Goal: Task Accomplishment & Management: Complete application form

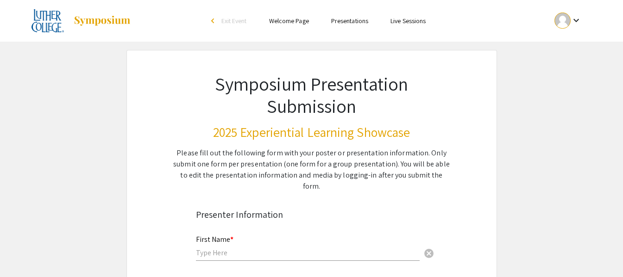
drag, startPoint x: 359, startPoint y: 25, endPoint x: 354, endPoint y: 27, distance: 5.4
click at [357, 26] on ul "Skip navigation arrow_back_ios Exit Event Welcome Page Presentations Live Sessi…" at bounding box center [311, 21] width 185 height 42
click at [353, 24] on link "Presentations" at bounding box center [349, 21] width 37 height 8
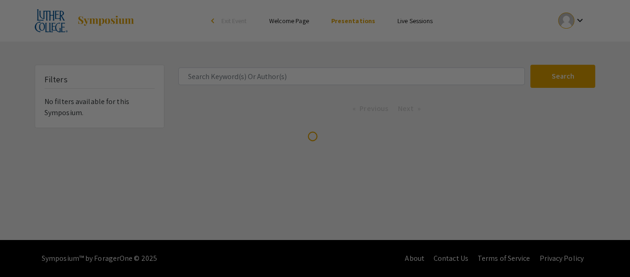
click at [356, 16] on div at bounding box center [315, 138] width 630 height 277
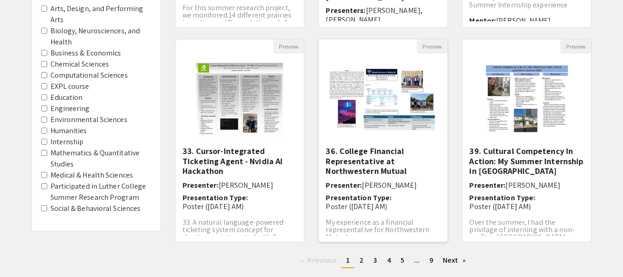
scroll to position [324, 0]
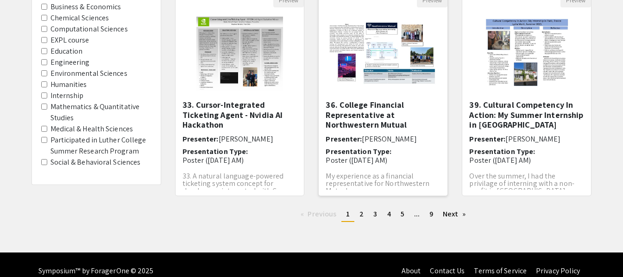
drag, startPoint x: 354, startPoint y: 100, endPoint x: 354, endPoint y: 40, distance: 59.8
drag, startPoint x: 354, startPoint y: 40, endPoint x: 347, endPoint y: 56, distance: 17.6
click at [347, 56] on img "Open Presentation <p>36. College Financial Representative at Northwestern Mutua…" at bounding box center [383, 53] width 129 height 81
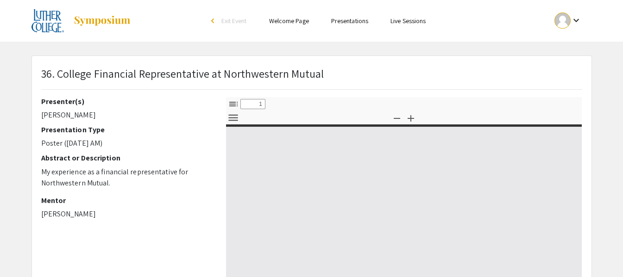
select select "custom"
type input "0"
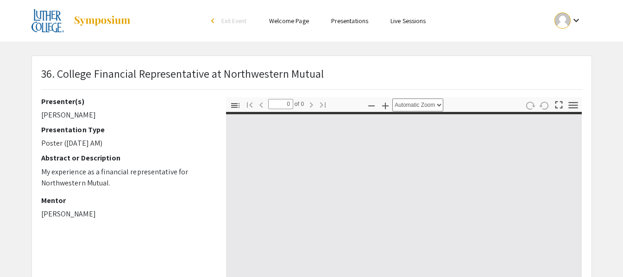
select select "custom"
type input "1"
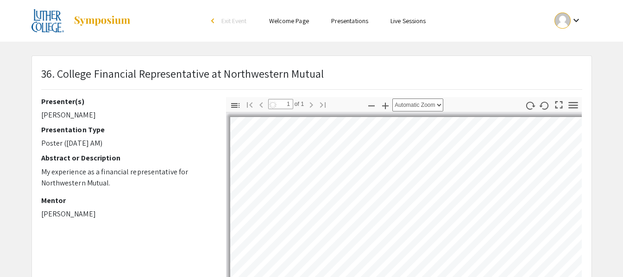
select select "auto"
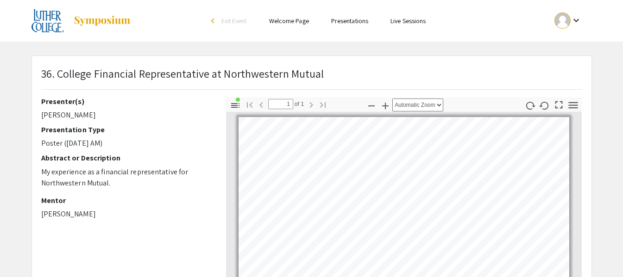
click at [52, 114] on p "[PERSON_NAME]" at bounding box center [126, 115] width 171 height 11
drag, startPoint x: 52, startPoint y: 114, endPoint x: 85, endPoint y: 111, distance: 33.0
click at [85, 111] on p "[PERSON_NAME]" at bounding box center [126, 115] width 171 height 11
copy p "[PERSON_NAME]"
click at [121, 123] on div "Presenter(s) [PERSON_NAME] Presentation Type Poster ([DATE] AM) Abstract or Des…" at bounding box center [126, 160] width 171 height 127
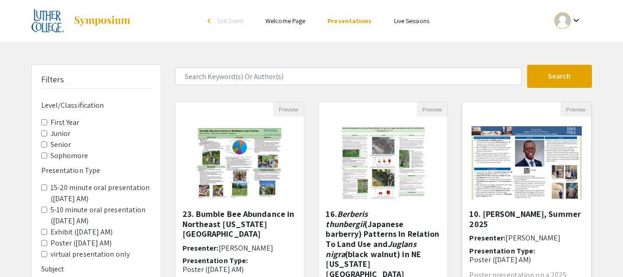
click at [492, 226] on h5 "10. [PERSON_NAME], Summer 2025" at bounding box center [526, 219] width 115 height 20
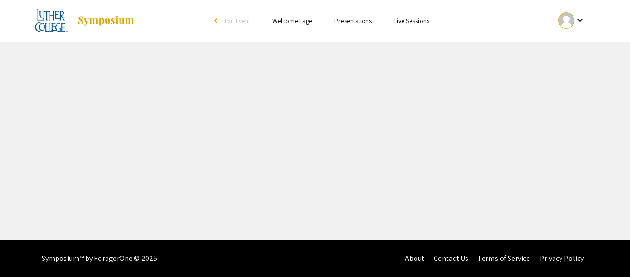
select select "custom"
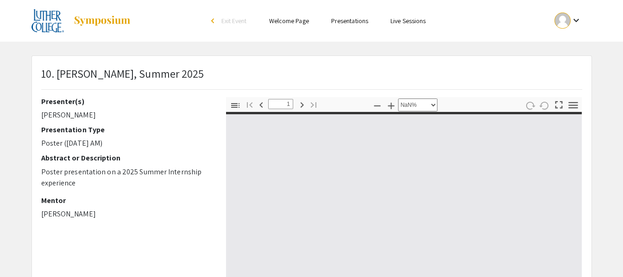
type input "0"
select select "auto"
type input "1"
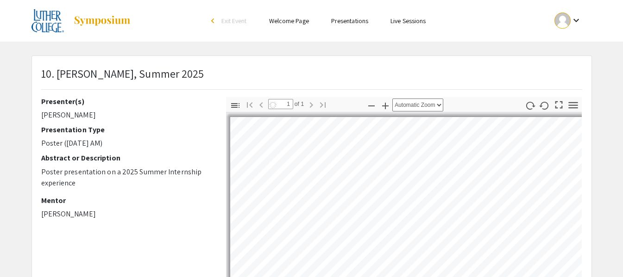
select select "custom"
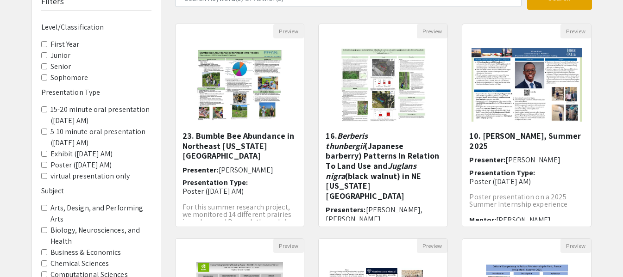
scroll to position [93, 0]
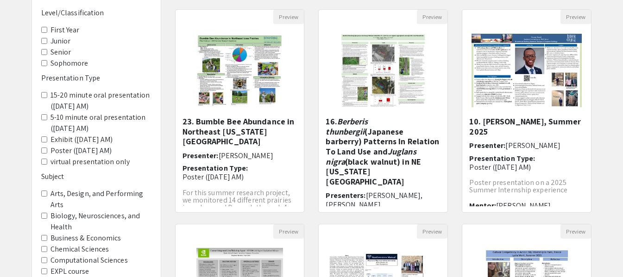
click at [46, 93] on AM\) "15-20 minute oral presentation ([DATE] AM)" at bounding box center [44, 95] width 6 height 6
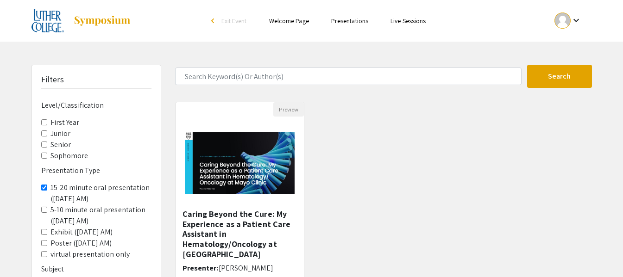
click at [43, 213] on AM\) "5-10 minute oral presentation ([DATE] AM)" at bounding box center [44, 210] width 6 height 6
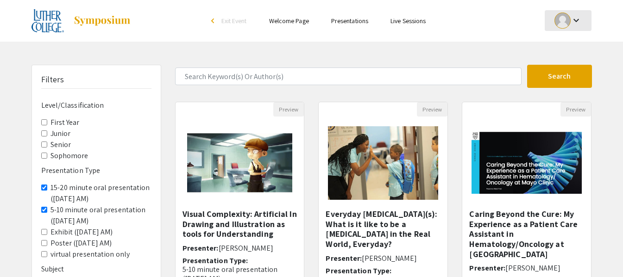
click at [568, 15] on div at bounding box center [563, 21] width 16 height 16
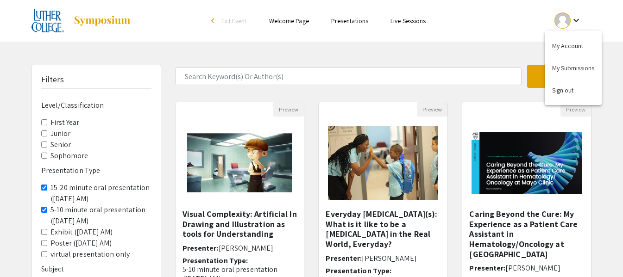
drag, startPoint x: 563, startPoint y: 50, endPoint x: 269, endPoint y: 63, distance: 294.5
click at [262, 69] on div "My Account My Submissions Sign out" at bounding box center [311, 138] width 623 height 277
drag, startPoint x: 279, startPoint y: 45, endPoint x: 213, endPoint y: 60, distance: 67.8
click at [279, 45] on div at bounding box center [311, 138] width 623 height 277
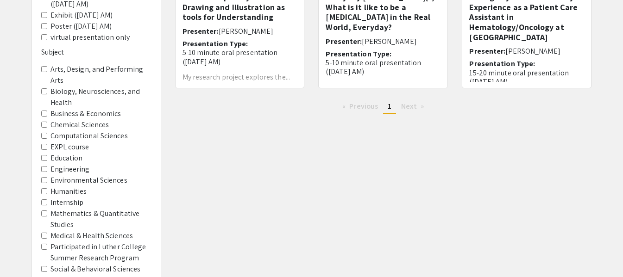
scroll to position [303, 0]
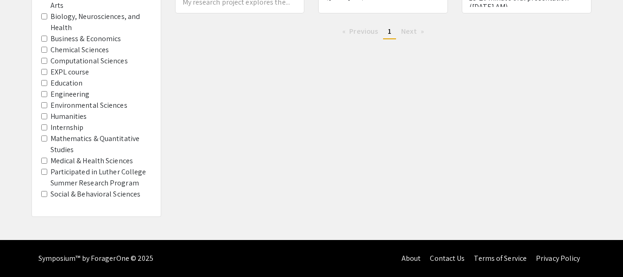
click at [55, 69] on label "EXPL course" at bounding box center [69, 72] width 39 height 11
click at [47, 69] on course "EXPL course" at bounding box center [44, 72] width 6 height 6
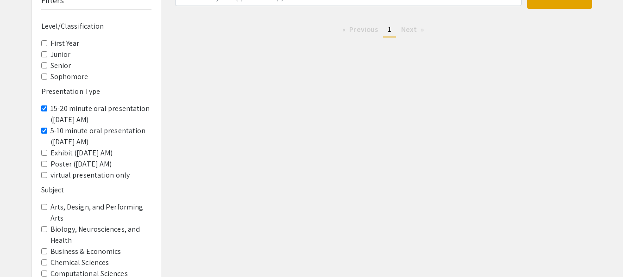
scroll to position [303, 0]
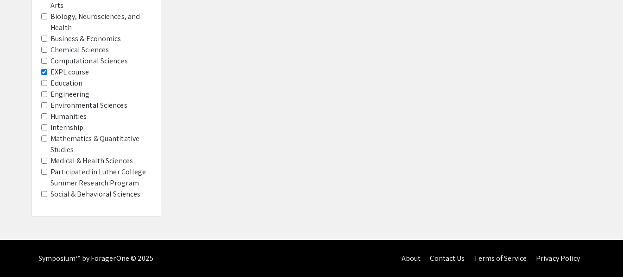
click at [63, 126] on label "Internship" at bounding box center [66, 127] width 33 height 11
click at [47, 126] on input "Internship" at bounding box center [44, 128] width 6 height 6
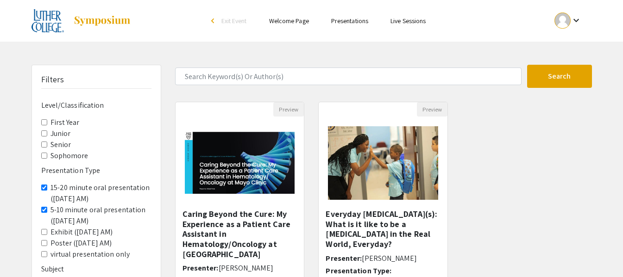
click at [292, 18] on link "Welcome Page" at bounding box center [289, 21] width 40 height 8
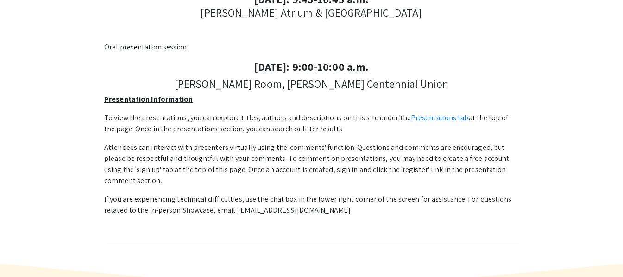
scroll to position [278, 0]
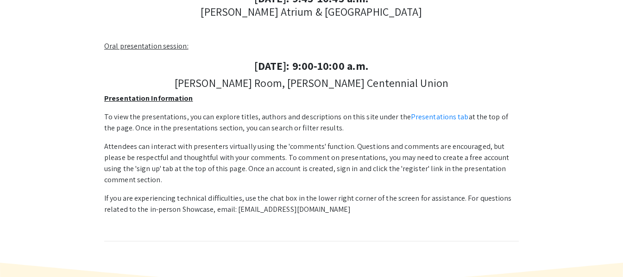
click at [291, 69] on strong "[DATE]: 9:00-10:00 a.m." at bounding box center [311, 65] width 114 height 15
click at [291, 71] on strong "[DATE]: 9:00-10:00 a.m." at bounding box center [311, 65] width 114 height 15
drag, startPoint x: 321, startPoint y: 83, endPoint x: 256, endPoint y: 110, distance: 71.1
click at [319, 86] on h4 "[PERSON_NAME] Room, [PERSON_NAME] Centennial Union" at bounding box center [311, 82] width 415 height 13
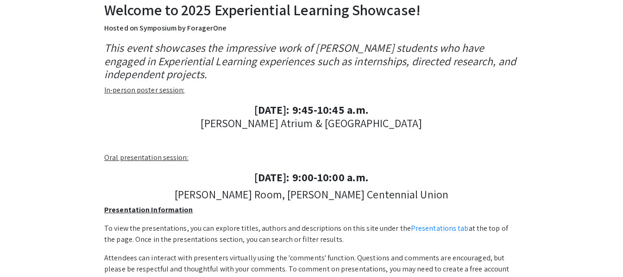
scroll to position [0, 0]
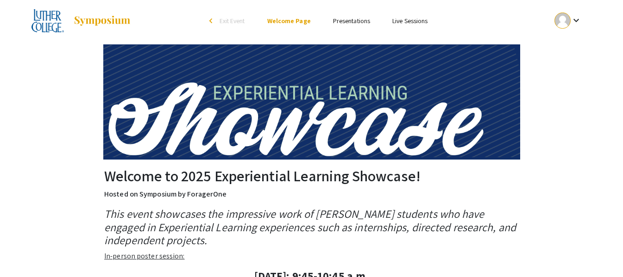
click at [414, 20] on link "Live Sessions" at bounding box center [409, 21] width 35 height 8
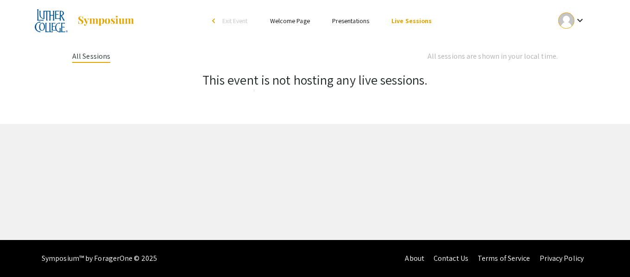
click at [576, 17] on mat-icon "keyboard_arrow_down" at bounding box center [579, 20] width 11 height 11
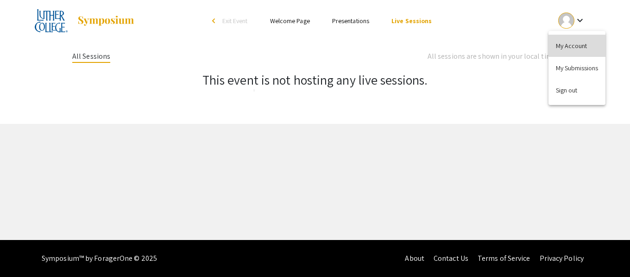
click at [574, 42] on button "My Account" at bounding box center [576, 46] width 57 height 22
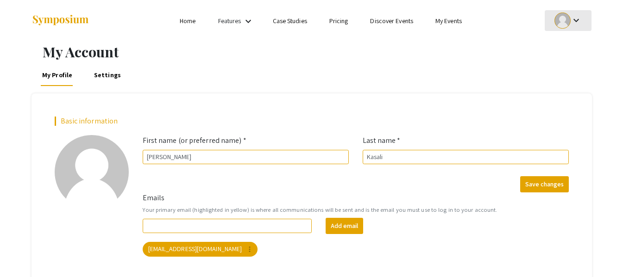
click at [568, 19] on div at bounding box center [563, 21] width 16 height 16
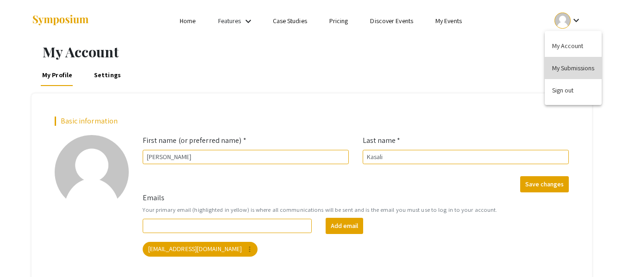
click at [567, 68] on button "My Submissions" at bounding box center [573, 68] width 57 height 22
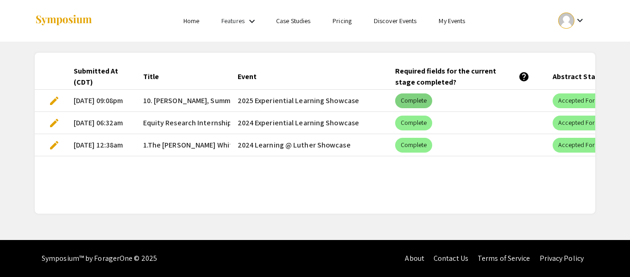
drag, startPoint x: 448, startPoint y: 91, endPoint x: 410, endPoint y: 96, distance: 38.3
click at [432, 93] on mat-cell "Complete" at bounding box center [467, 101] width 158 height 22
click at [405, 97] on mat-chip "Complete" at bounding box center [414, 101] width 38 height 15
click at [187, 23] on link "Home" at bounding box center [191, 21] width 16 height 8
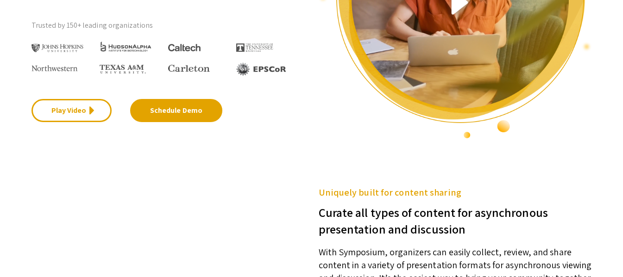
scroll to position [185, 0]
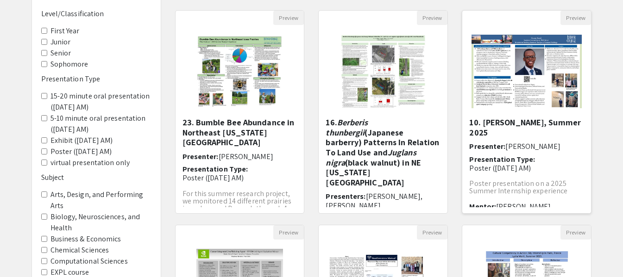
scroll to position [93, 0]
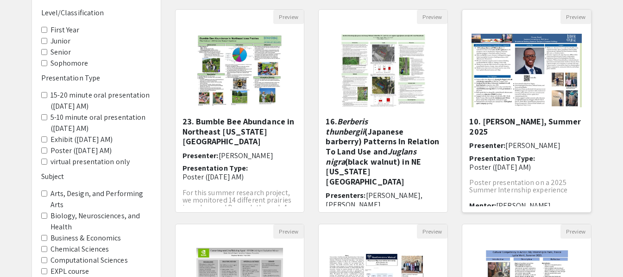
click at [503, 122] on h5 "10. [PERSON_NAME], Summer 2025" at bounding box center [526, 127] width 115 height 20
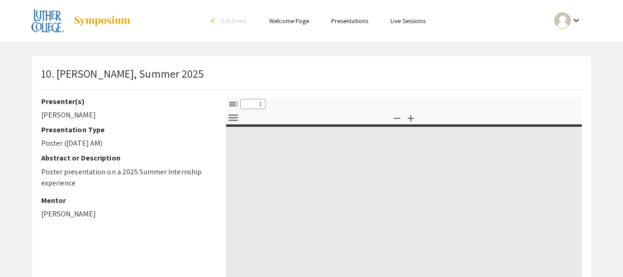
select select "custom"
type input "0"
select select "custom"
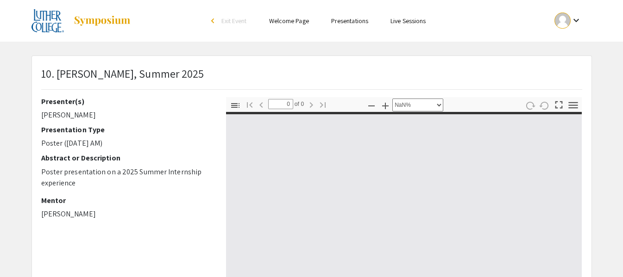
type input "1"
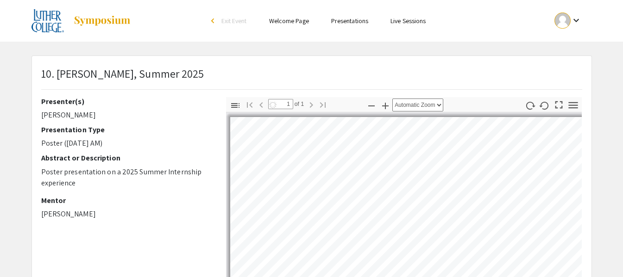
select select "custom"
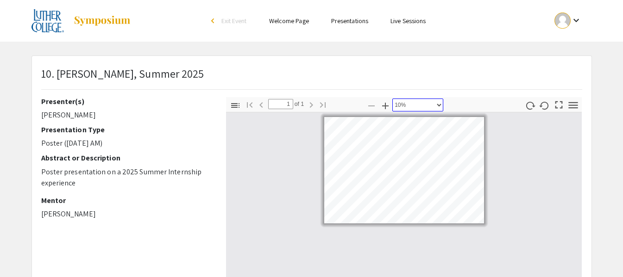
click at [427, 101] on select "Automatic Zoom Actual Size Page Fit Page Width 50% 100% 125% 150% 200% 300% 400…" at bounding box center [417, 105] width 51 height 13
click at [418, 77] on div "10. [PERSON_NAME], Summer 2025" at bounding box center [311, 81] width 555 height 32
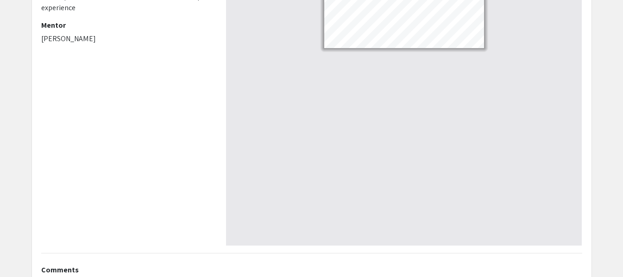
scroll to position [259, 0]
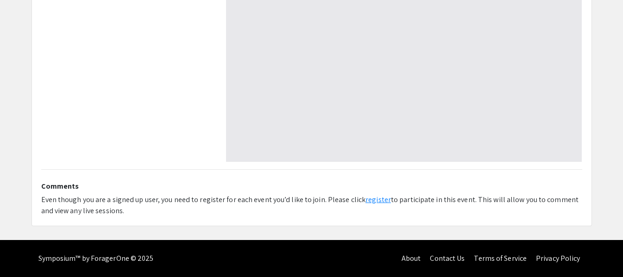
click at [379, 198] on link "register" at bounding box center [378, 200] width 25 height 10
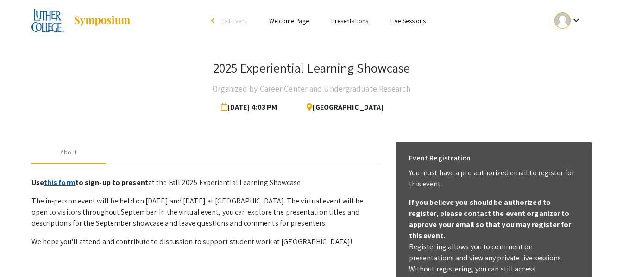
click at [50, 186] on link "this form" at bounding box center [60, 183] width 32 height 10
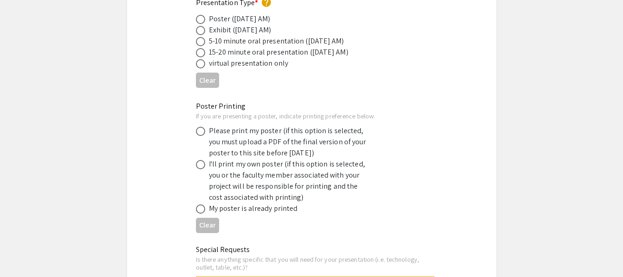
scroll to position [1621, 0]
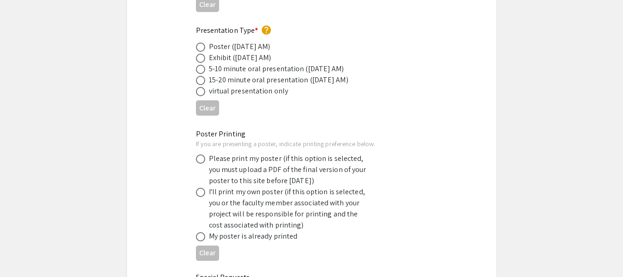
click at [311, 75] on div "15-20 minute oral presentation ([DATE] AM)" at bounding box center [278, 80] width 139 height 11
click at [249, 75] on div "15-20 minute oral presentation ([DATE] AM)" at bounding box center [278, 80] width 139 height 11
click at [205, 76] on label at bounding box center [202, 80] width 13 height 9
click at [205, 76] on input "radio" at bounding box center [200, 80] width 9 height 9
radio input "true"
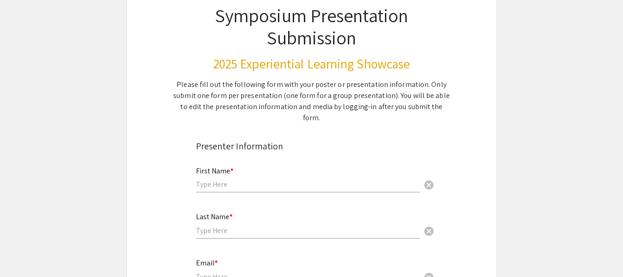
scroll to position [139, 0]
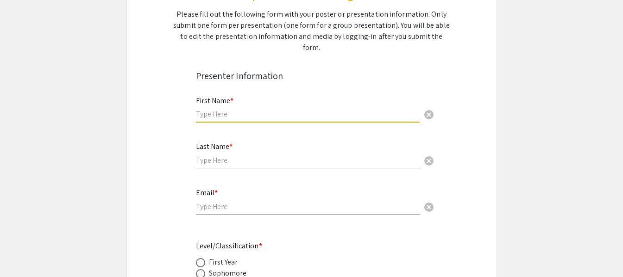
click at [252, 109] on input "text" at bounding box center [308, 114] width 224 height 10
type input "[PERSON_NAME]"
type input "Kasali"
type input "kasalimansur@gmail.com"
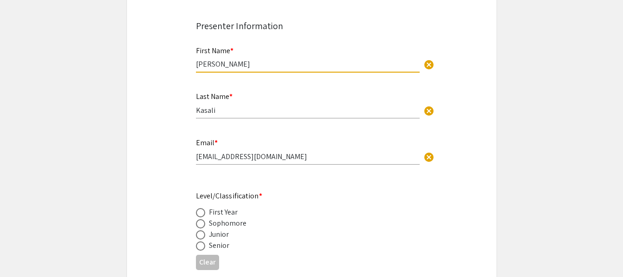
scroll to position [278, 0]
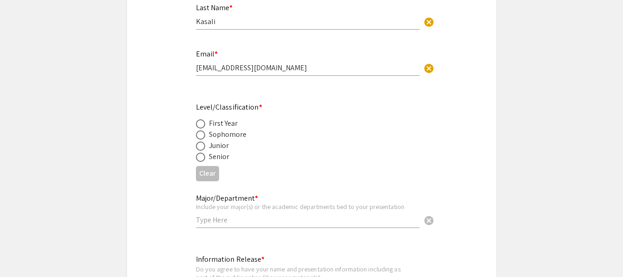
click at [221, 140] on div "Junior" at bounding box center [219, 145] width 20 height 11
click at [202, 142] on span at bounding box center [200, 146] width 9 height 9
click at [202, 142] on input "radio" at bounding box center [200, 146] width 9 height 9
radio input "true"
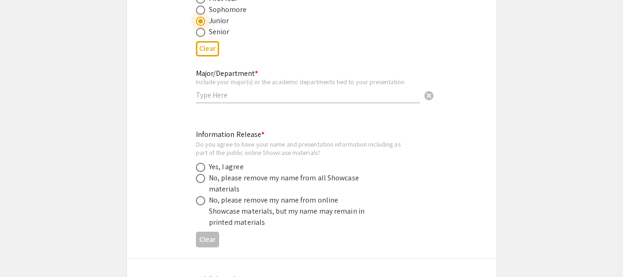
scroll to position [417, 0]
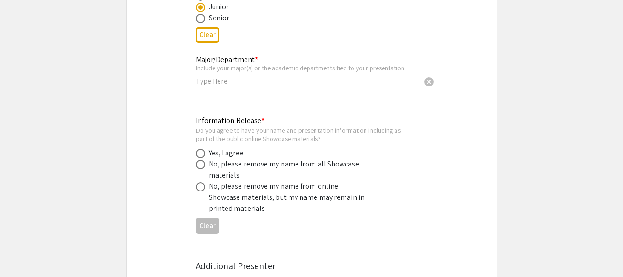
click at [261, 77] on div "Major/Department * Include your major(s) or the academic departments tied to yo…" at bounding box center [308, 67] width 224 height 43
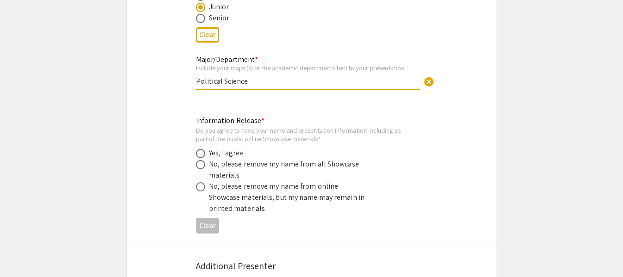
type input "Political Science"
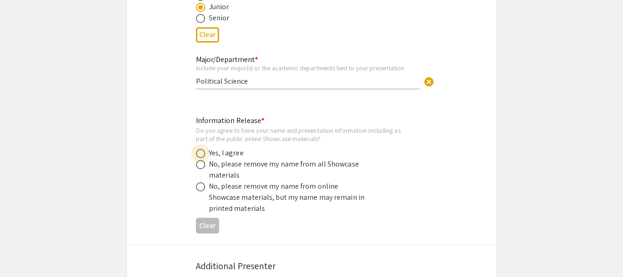
click at [205, 149] on span at bounding box center [200, 153] width 9 height 9
click at [205, 149] on input "radio" at bounding box center [200, 153] width 9 height 9
radio input "true"
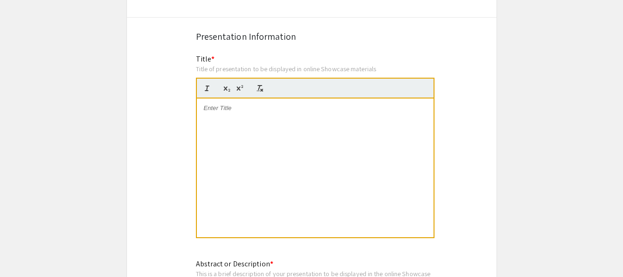
scroll to position [741, 0]
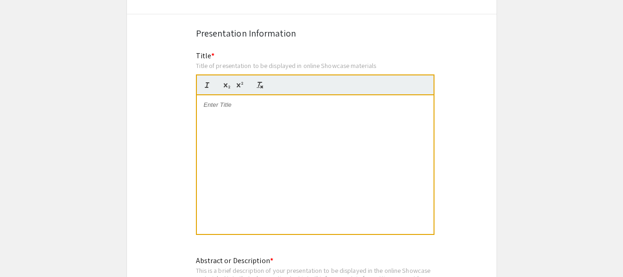
click at [235, 101] on p at bounding box center [315, 105] width 223 height 8
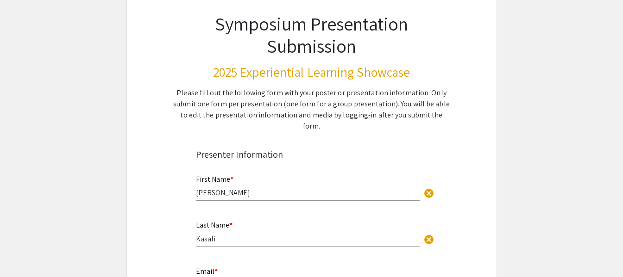
scroll to position [60, 0]
